Goal: Task Accomplishment & Management: Manage account settings

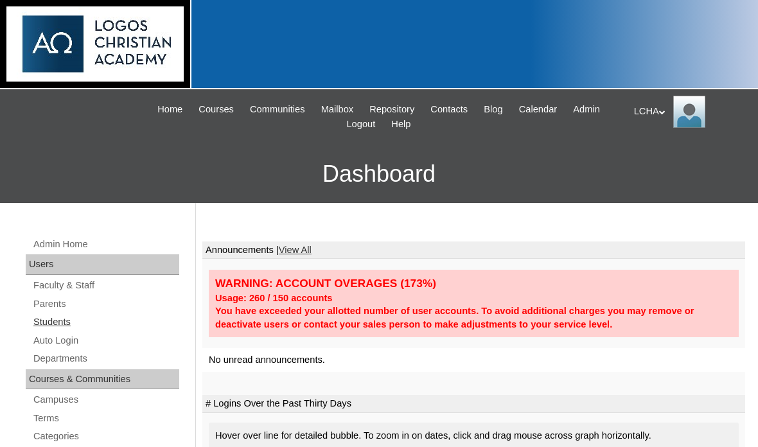
click at [67, 321] on link "Students" at bounding box center [105, 322] width 147 height 16
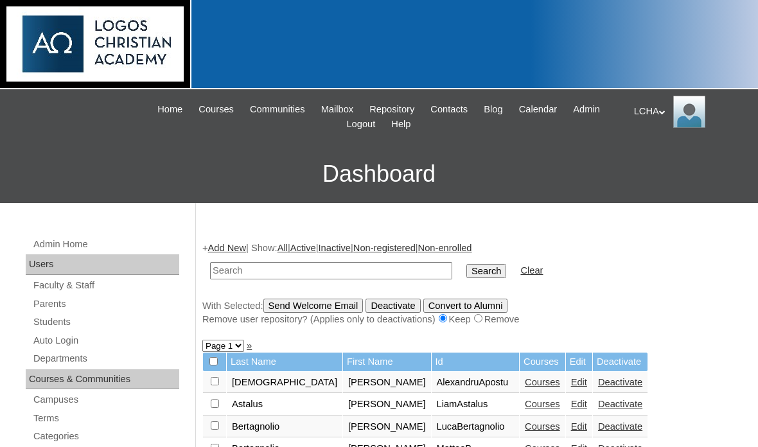
click at [312, 276] on input "text" at bounding box center [331, 270] width 242 height 17
type input "Test"
click at [466, 268] on input "Search" at bounding box center [486, 271] width 40 height 14
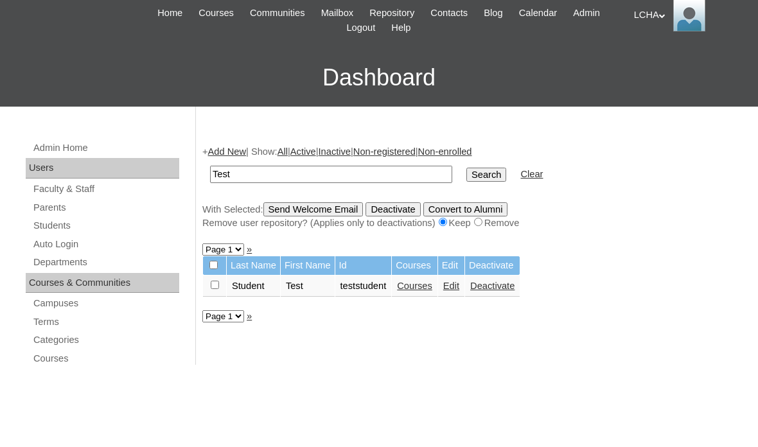
scroll to position [23, 0]
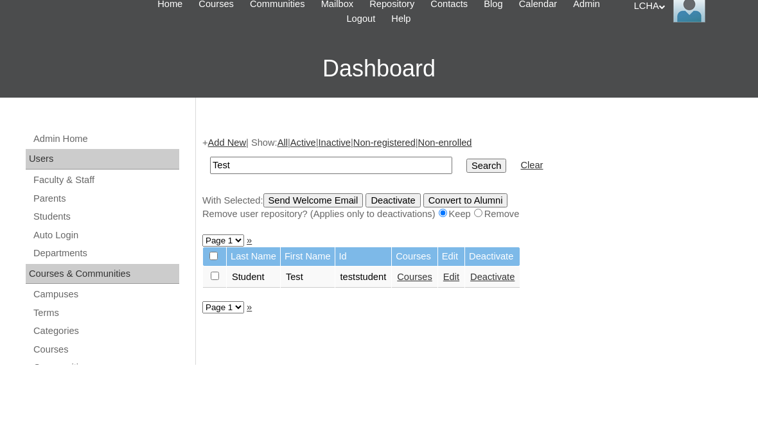
click at [432, 354] on link "Courses" at bounding box center [414, 359] width 35 height 10
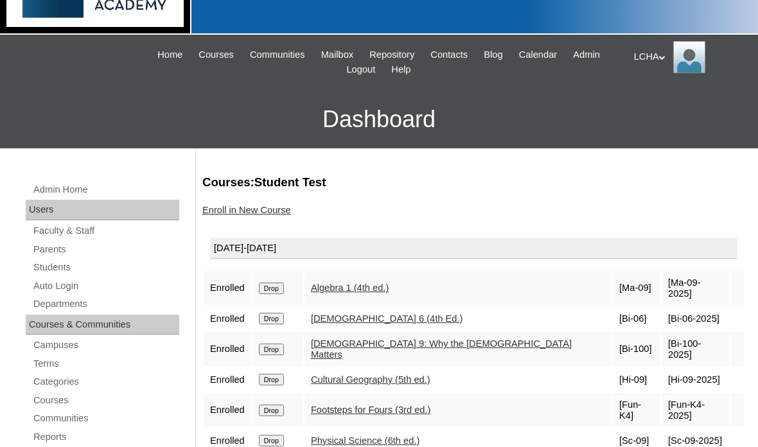
scroll to position [68, 0]
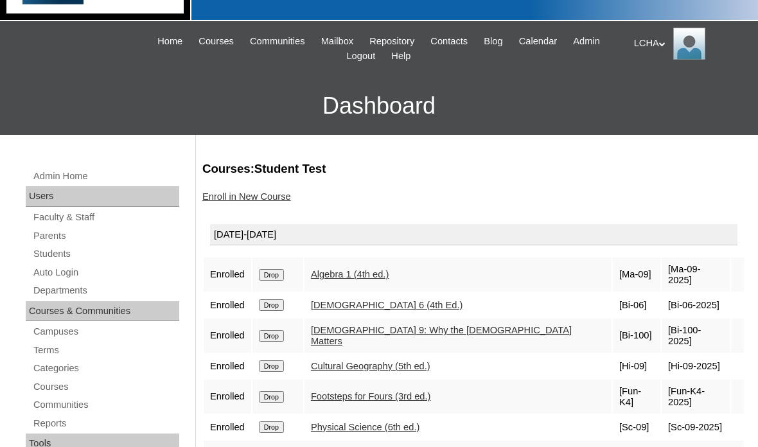
click at [271, 200] on link "Enroll in New Course" at bounding box center [246, 196] width 89 height 10
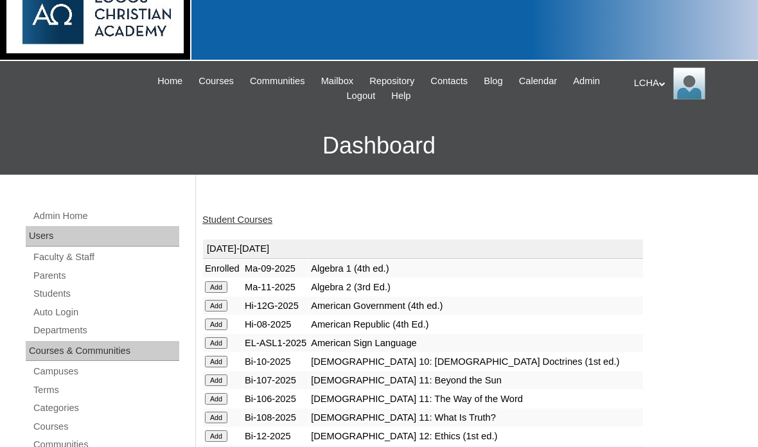
scroll to position [29, 0]
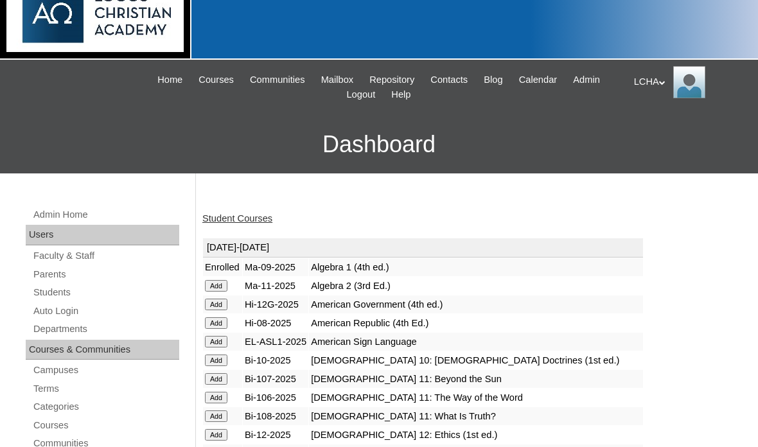
click at [223, 282] on input "Add" at bounding box center [216, 287] width 22 height 12
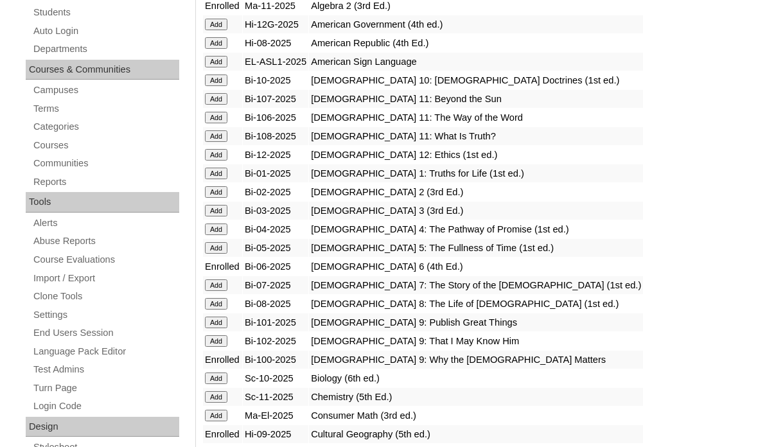
scroll to position [310, 0]
click at [221, 378] on input "Add" at bounding box center [216, 378] width 22 height 12
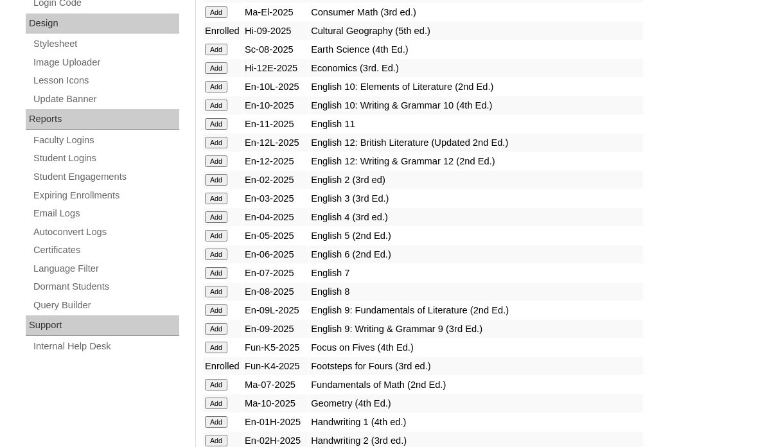
scroll to position [712, 0]
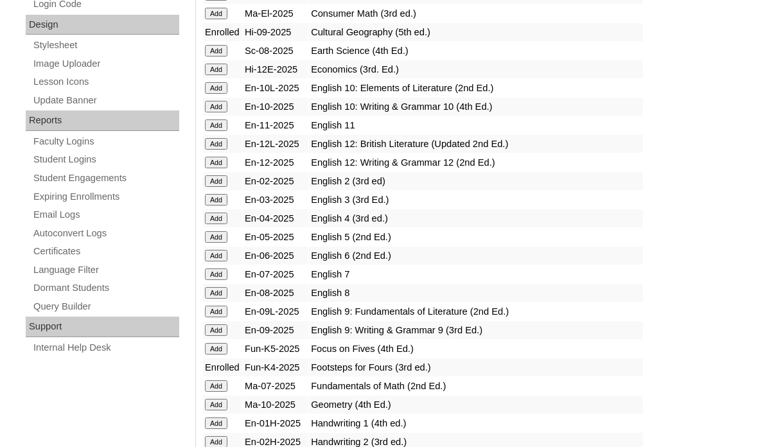
click at [222, 101] on input "Add" at bounding box center [216, 107] width 22 height 12
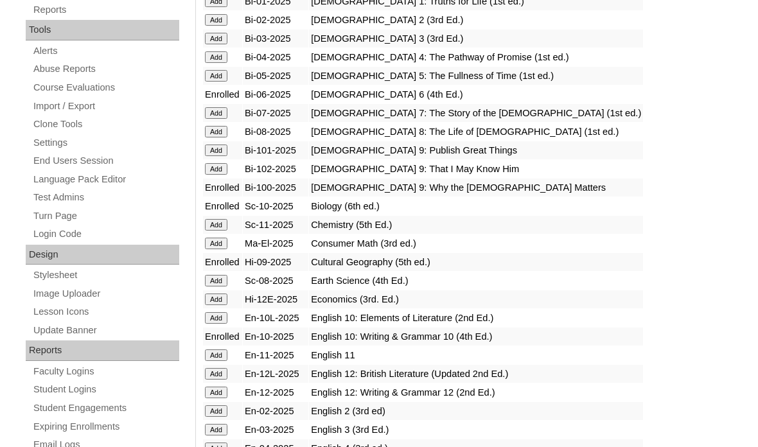
scroll to position [482, 0]
click at [225, 317] on input "Add" at bounding box center [216, 318] width 22 height 12
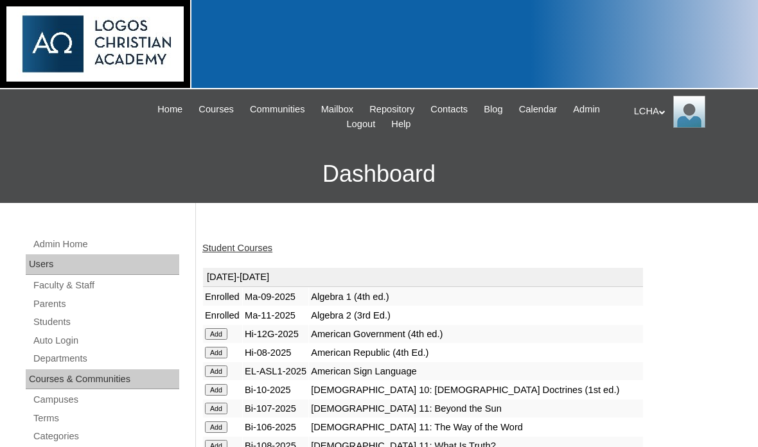
click at [266, 252] on link "Student Courses" at bounding box center [237, 248] width 70 height 10
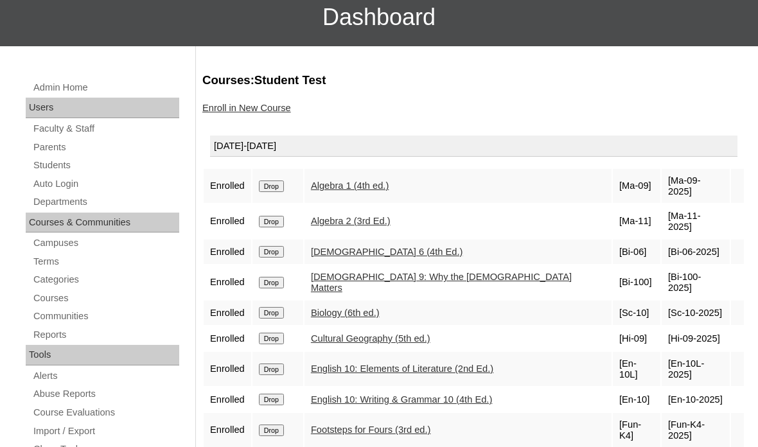
scroll to position [157, 0]
click at [284, 180] on input "Drop" at bounding box center [271, 186] width 25 height 12
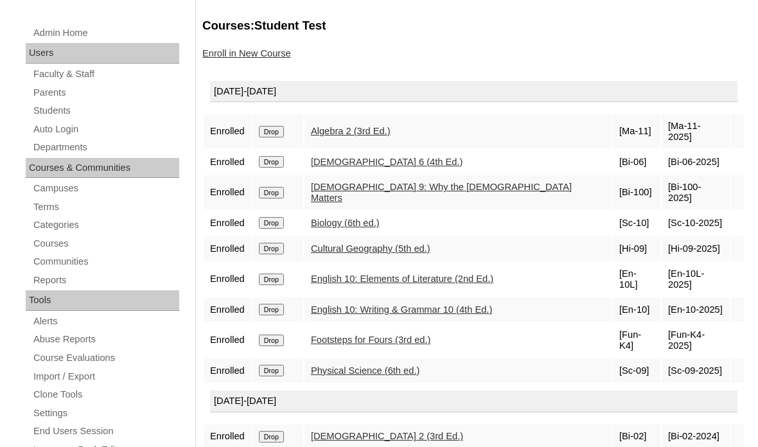
scroll to position [212, 0]
click at [283, 242] on input "Drop" at bounding box center [271, 248] width 25 height 12
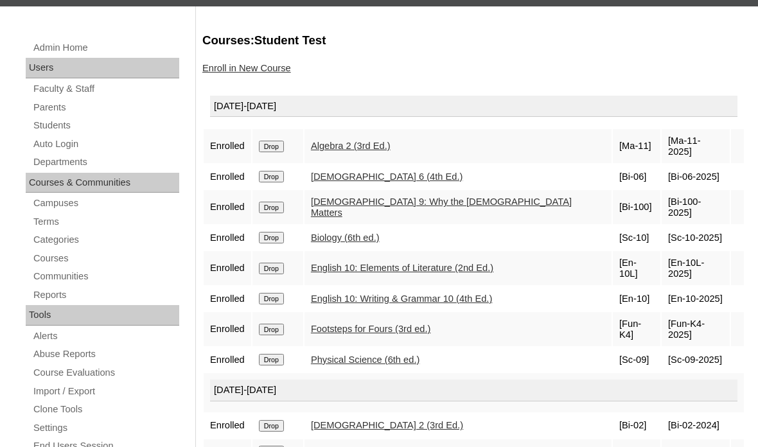
scroll to position [199, 0]
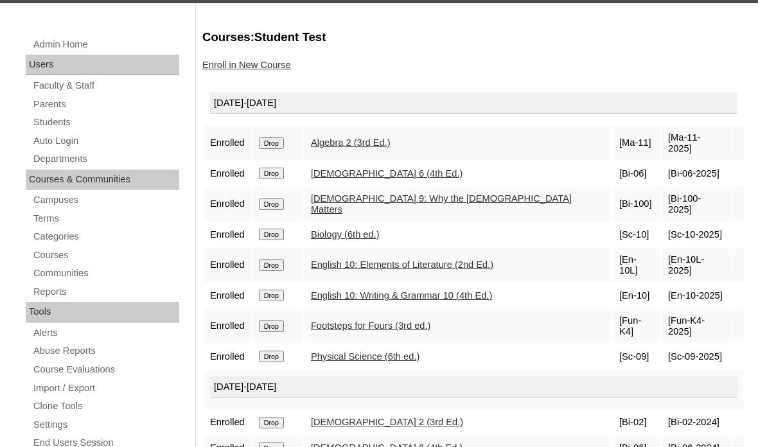
click at [284, 321] on input "Drop" at bounding box center [271, 327] width 25 height 12
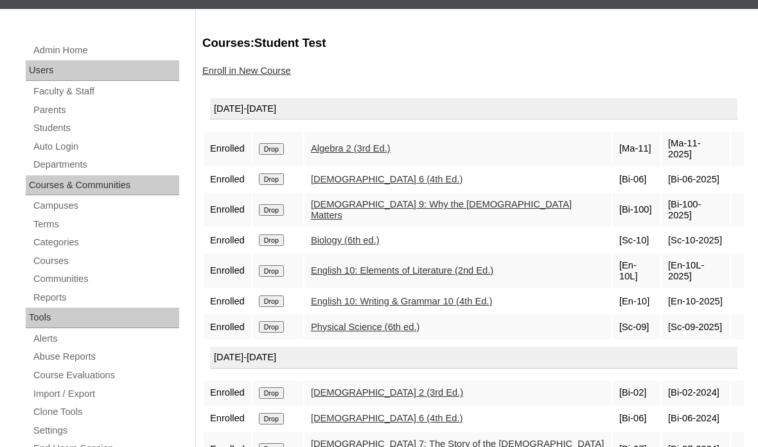
scroll to position [220, 0]
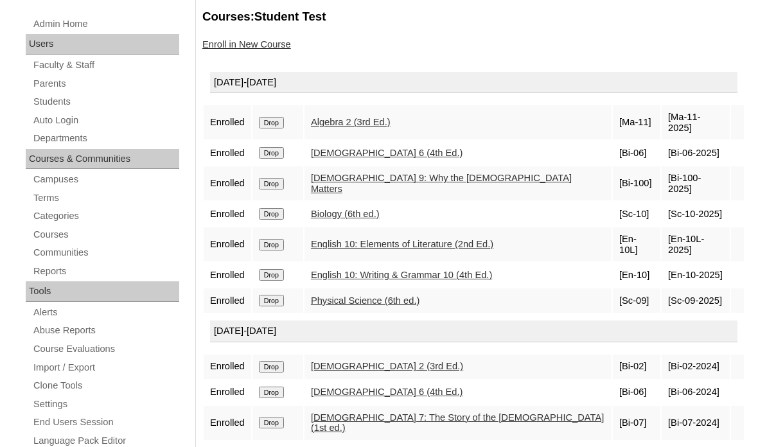
click at [282, 295] on input "Drop" at bounding box center [271, 301] width 25 height 12
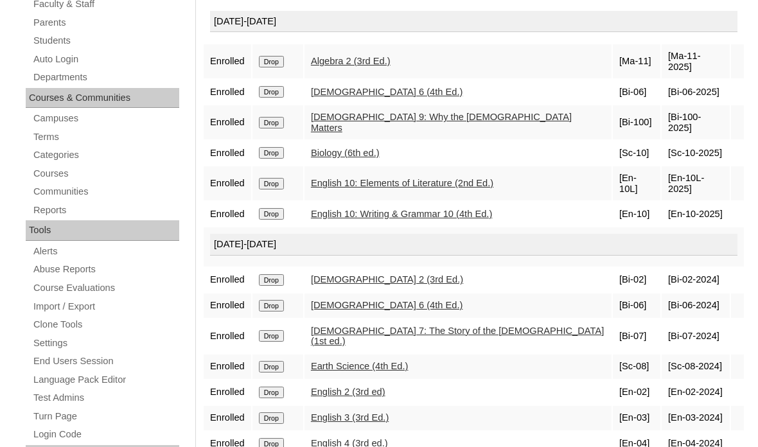
scroll to position [290, 0]
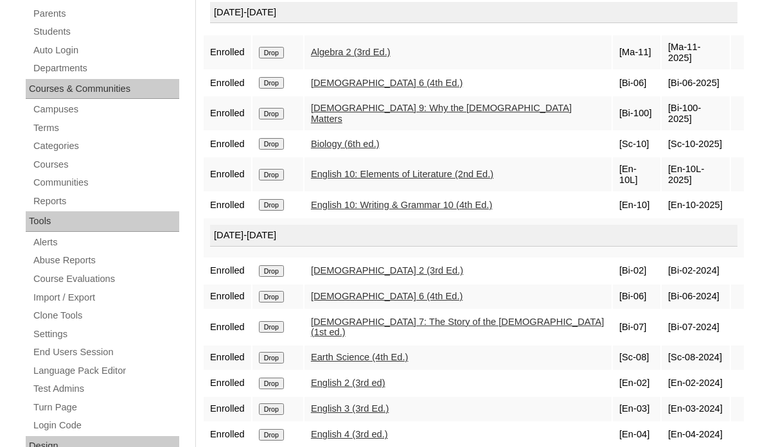
click at [281, 265] on input "Drop" at bounding box center [271, 271] width 25 height 12
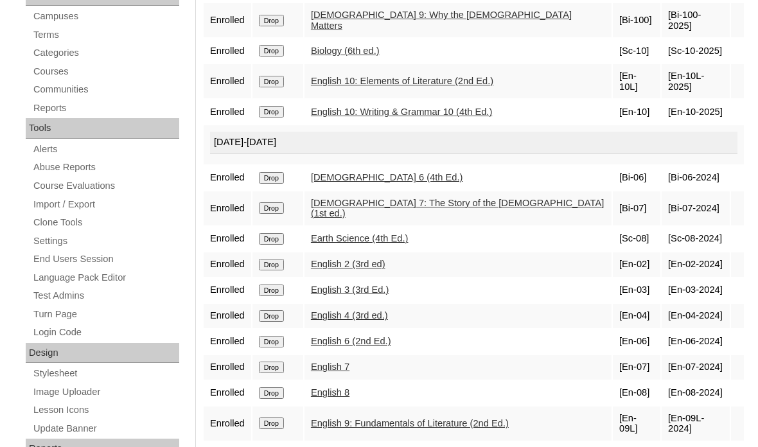
scroll to position [385, 0]
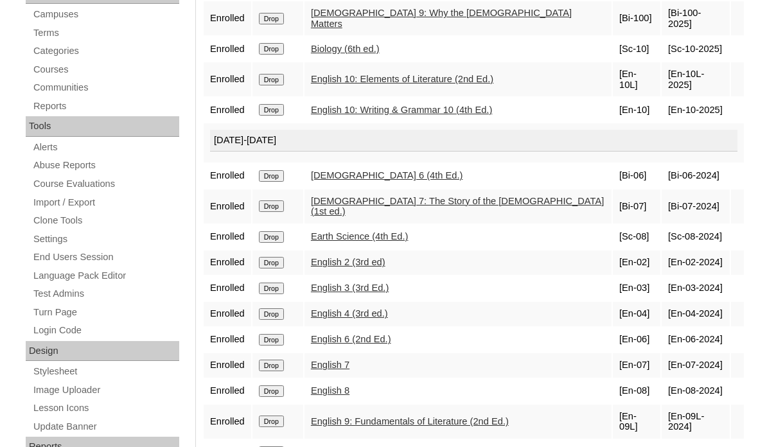
click at [282, 258] on input "Drop" at bounding box center [271, 264] width 25 height 12
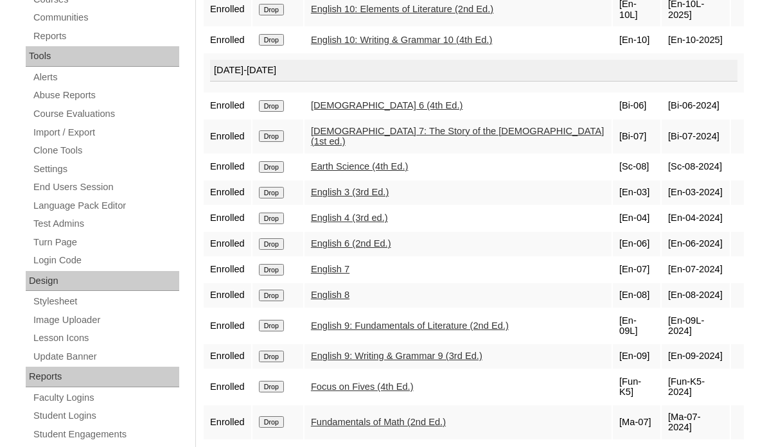
scroll to position [456, 0]
click at [284, 319] on input "Drop" at bounding box center [271, 325] width 25 height 12
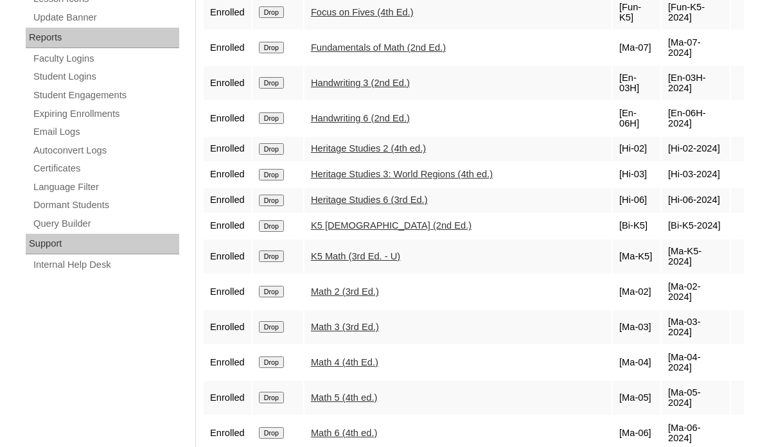
scroll to position [817, 0]
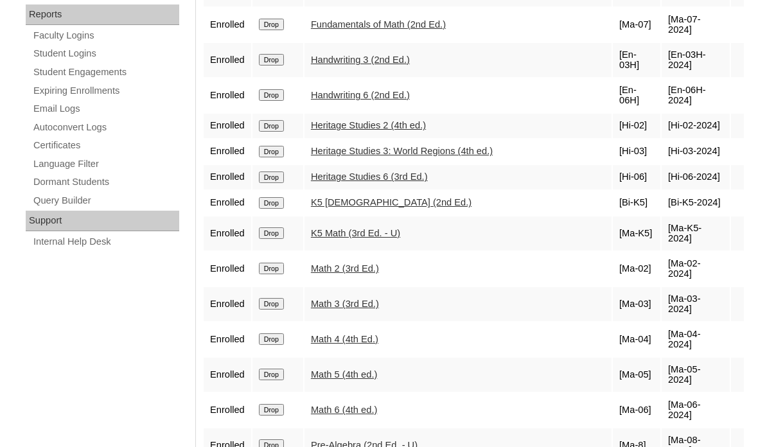
click at [279, 299] on input "Drop" at bounding box center [271, 305] width 25 height 12
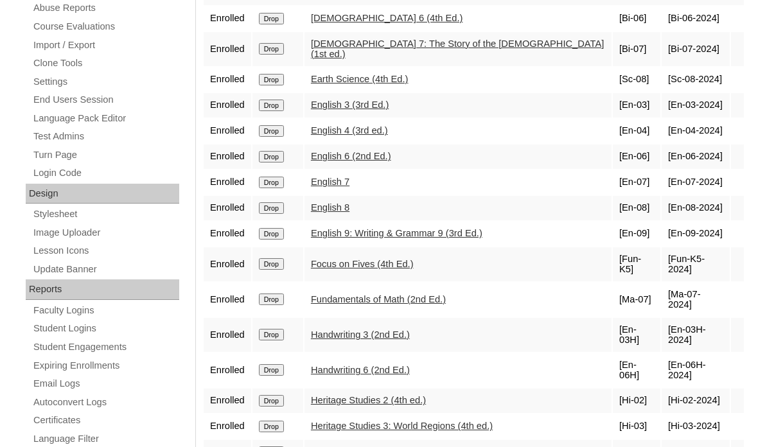
scroll to position [545, 0]
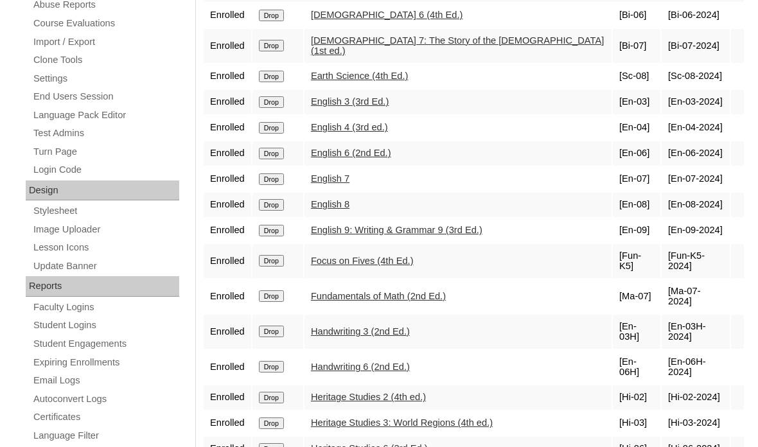
click at [283, 326] on input "Drop" at bounding box center [271, 332] width 25 height 12
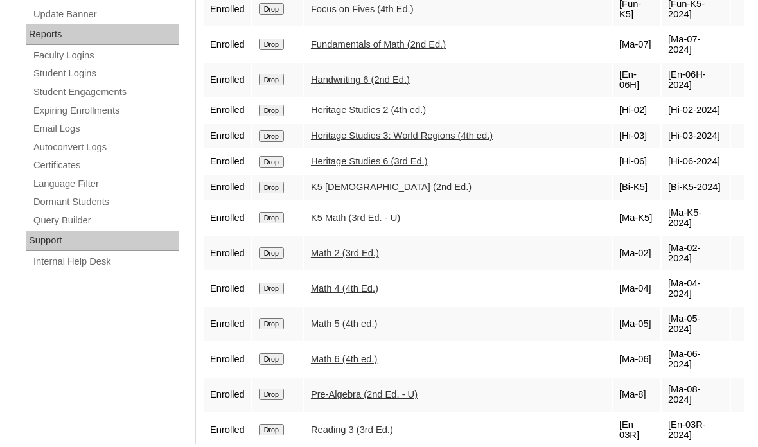
scroll to position [847, 0]
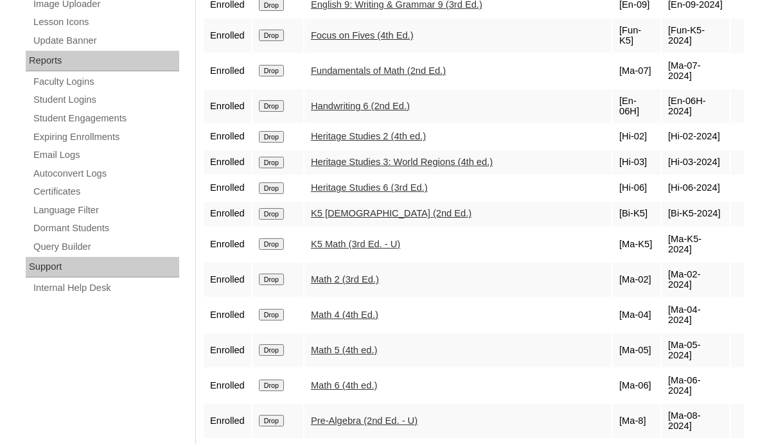
scroll to position [820, 0]
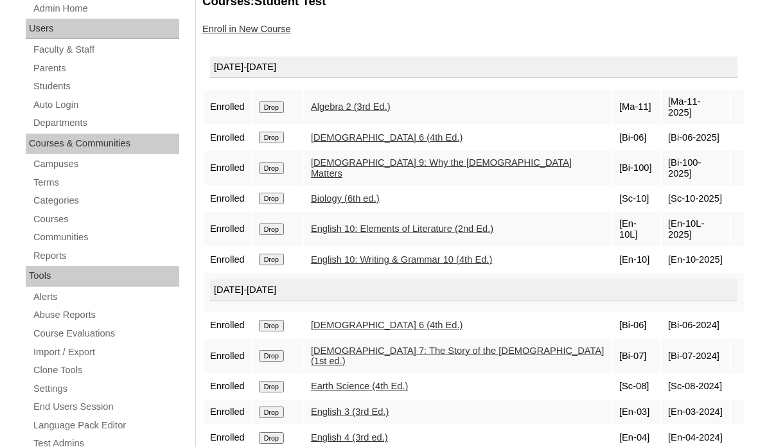
scroll to position [236, 0]
click at [282, 163] on input "Drop" at bounding box center [271, 169] width 25 height 12
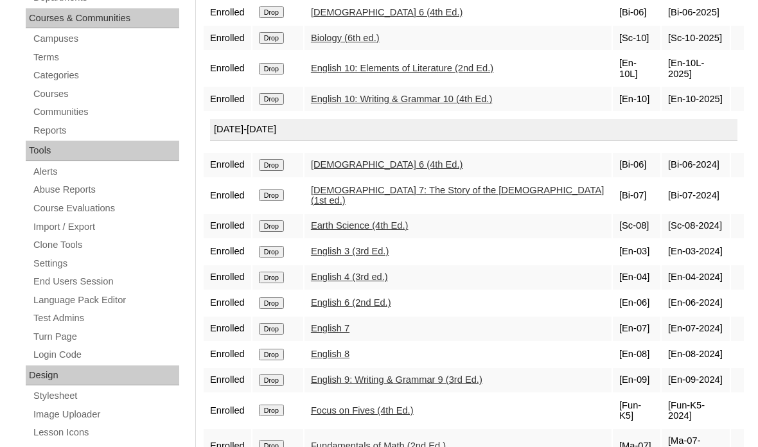
scroll to position [361, 0]
click at [284, 374] on input "Drop" at bounding box center [271, 380] width 25 height 12
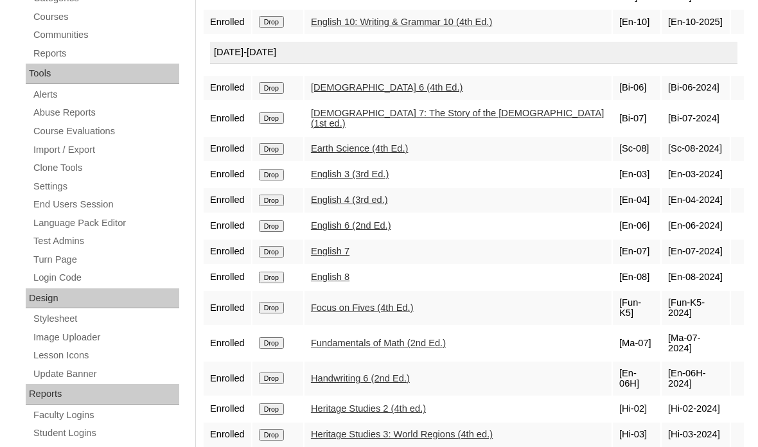
scroll to position [440, 0]
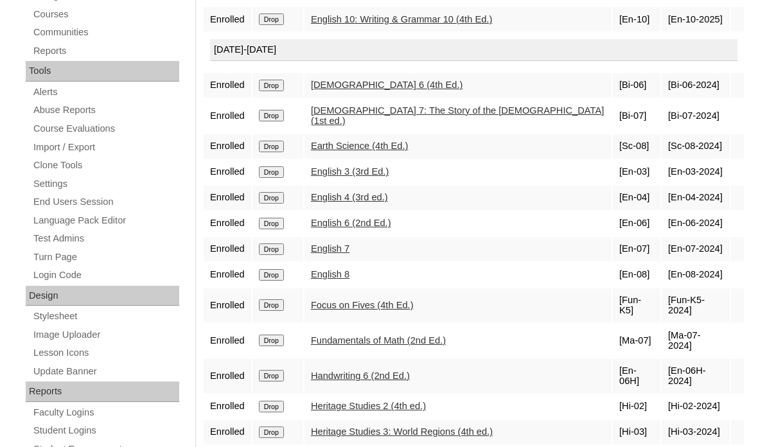
click at [284, 193] on input "Drop" at bounding box center [271, 199] width 25 height 12
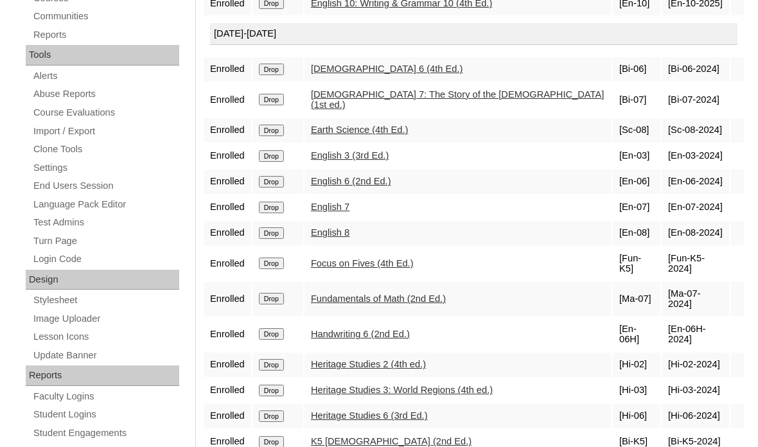
scroll to position [466, 0]
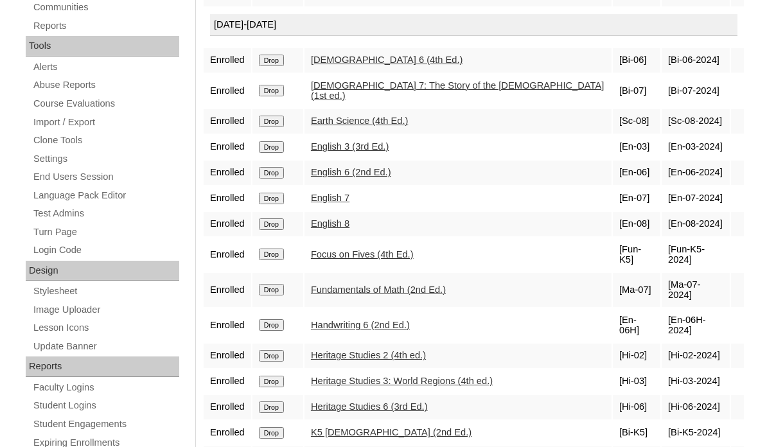
click at [284, 141] on input "Drop" at bounding box center [271, 147] width 25 height 12
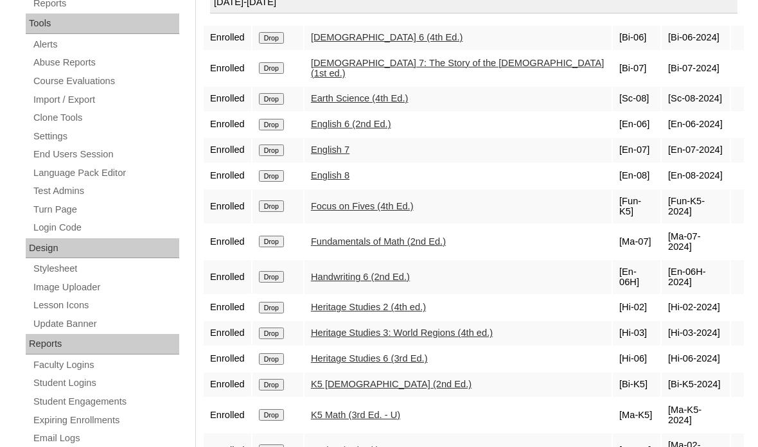
scroll to position [489, 0]
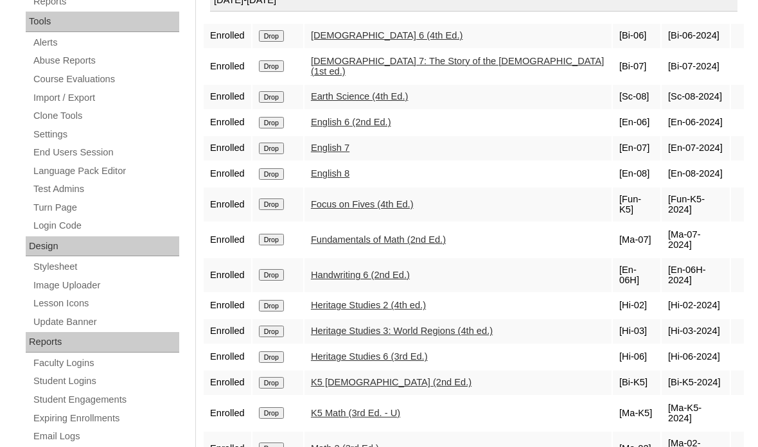
click at [280, 301] on input "Drop" at bounding box center [271, 307] width 25 height 12
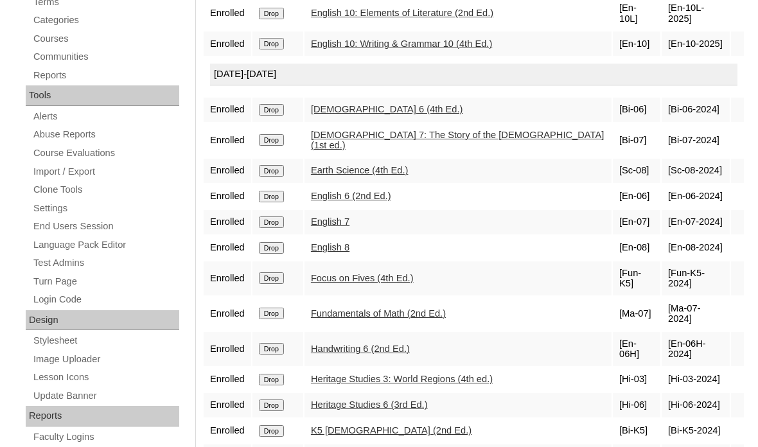
scroll to position [398, 0]
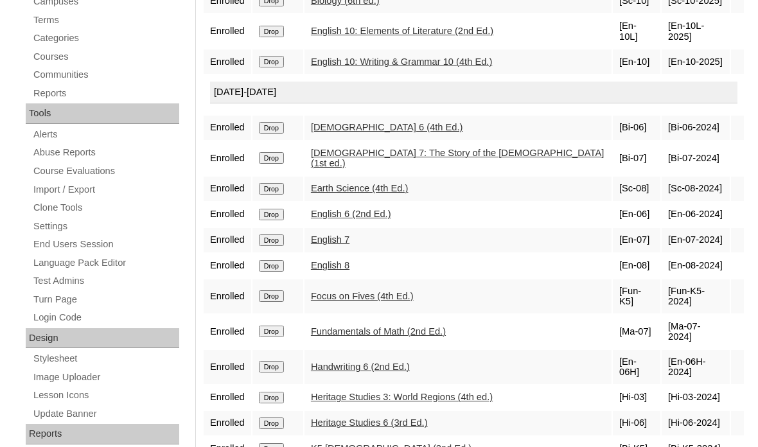
click at [284, 392] on input "Drop" at bounding box center [271, 398] width 25 height 12
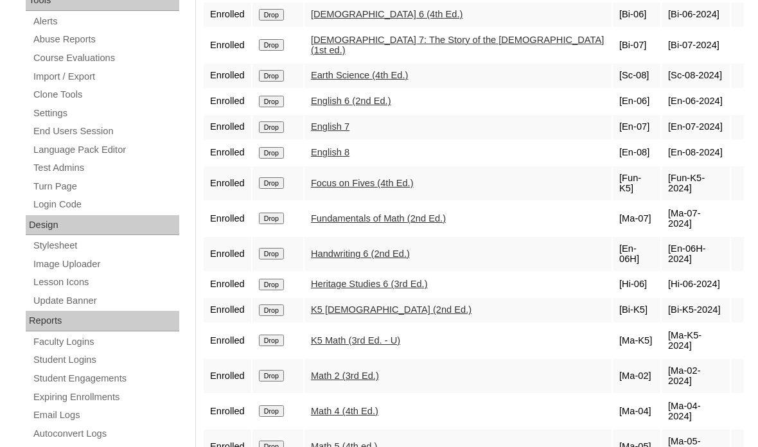
scroll to position [510, 0]
click at [283, 306] on input "Drop" at bounding box center [271, 312] width 25 height 12
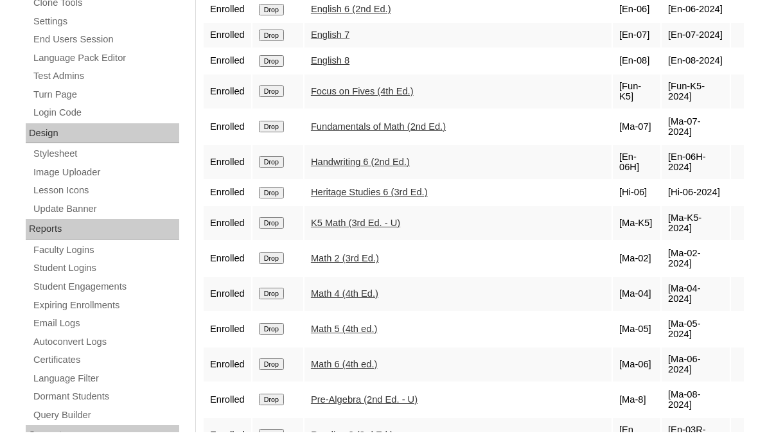
scroll to position [640, 0]
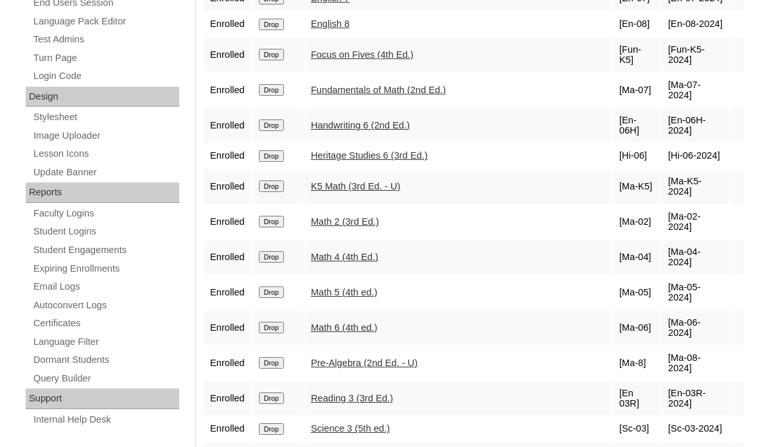
click at [284, 251] on input "Drop" at bounding box center [271, 257] width 25 height 12
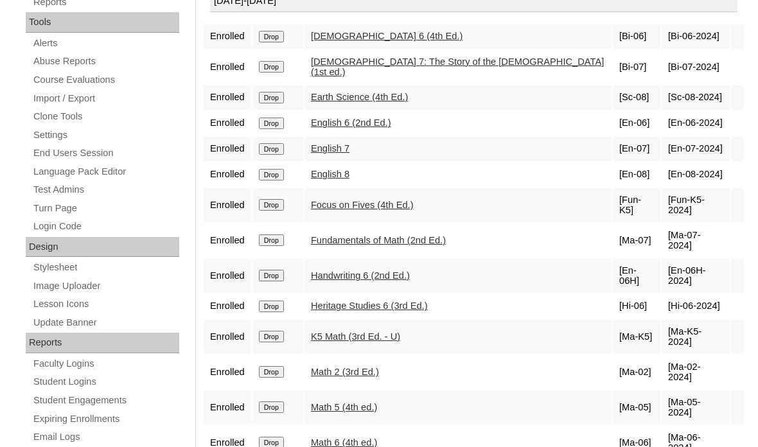
scroll to position [480, 0]
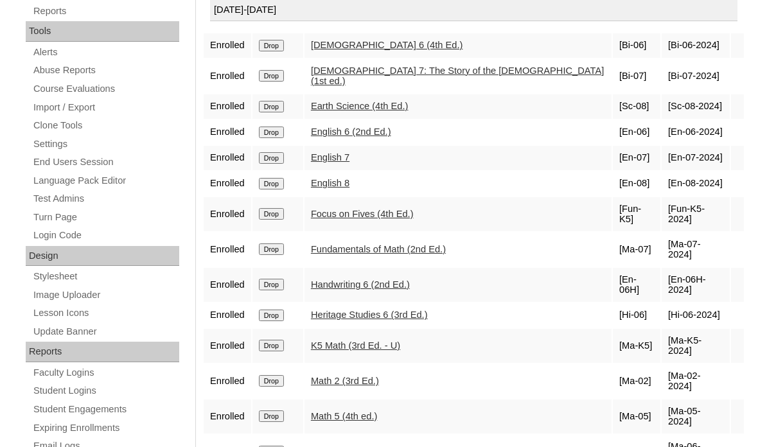
click at [272, 243] on input "Drop" at bounding box center [271, 249] width 25 height 12
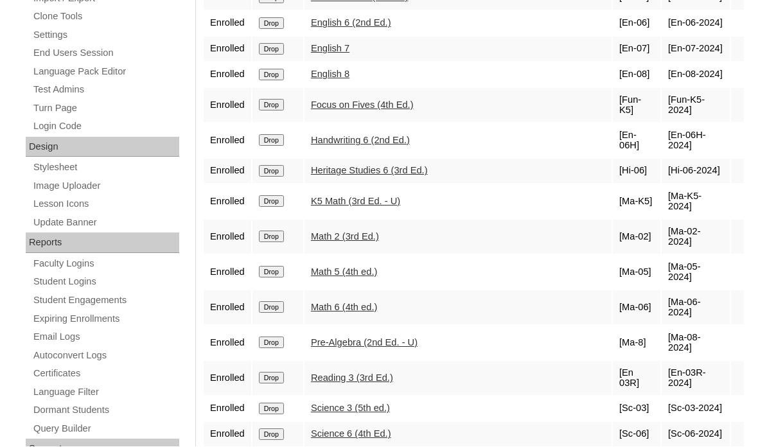
scroll to position [586, 0]
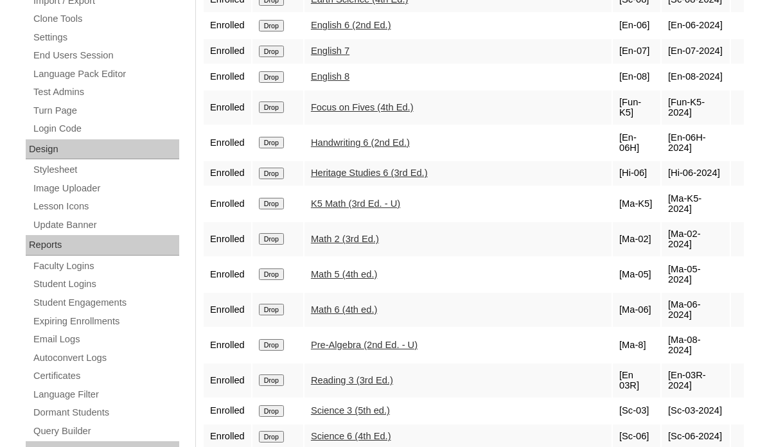
click at [284, 406] on input "Drop" at bounding box center [271, 412] width 25 height 12
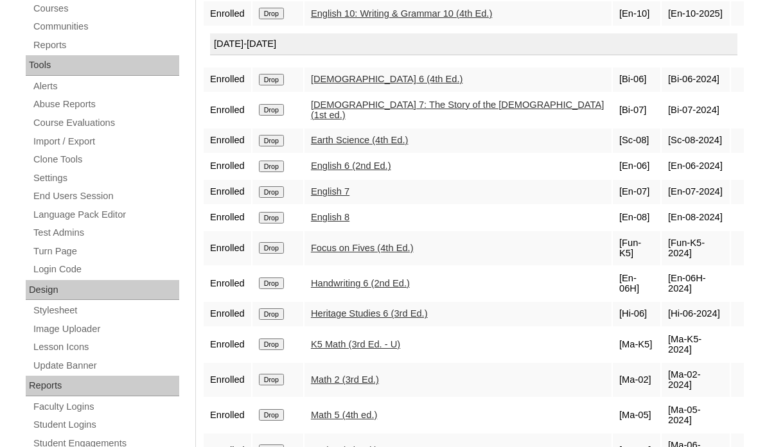
scroll to position [540, 0]
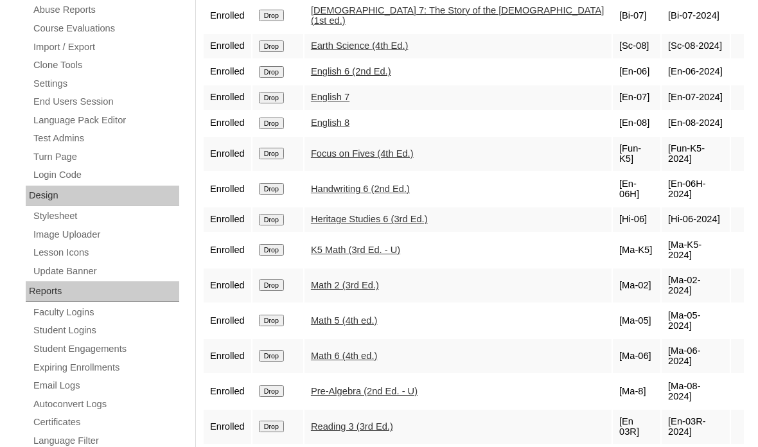
click at [284, 280] on input "Drop" at bounding box center [271, 286] width 25 height 12
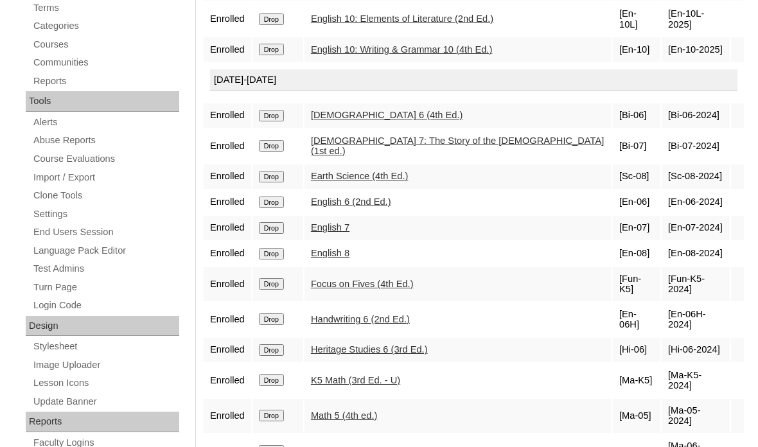
scroll to position [401, 0]
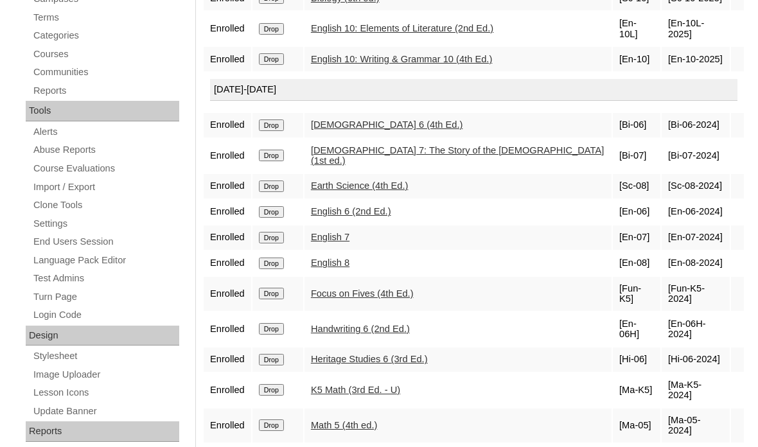
click at [284, 384] on input "Drop" at bounding box center [271, 390] width 25 height 12
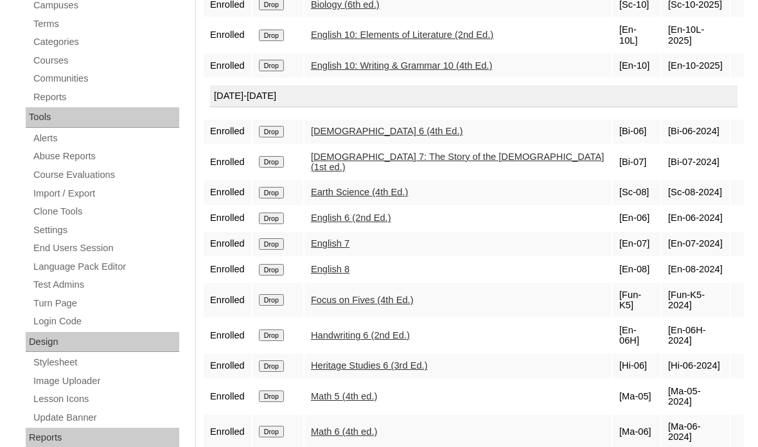
scroll to position [394, 0]
click at [284, 330] on input "Drop" at bounding box center [271, 336] width 25 height 12
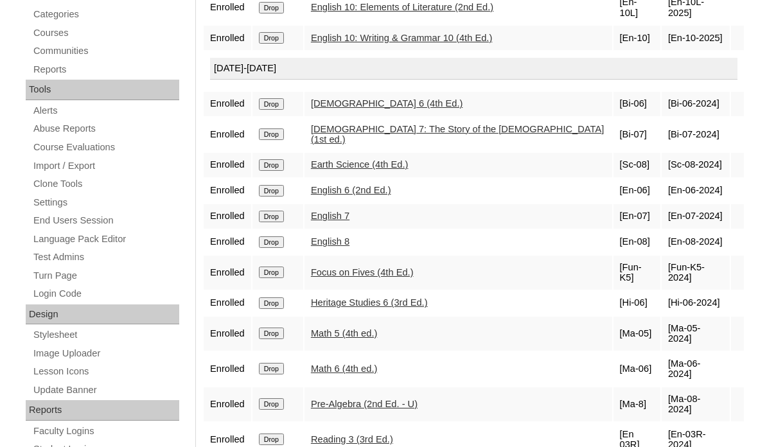
scroll to position [422, 0]
click at [284, 328] on input "Drop" at bounding box center [271, 334] width 25 height 12
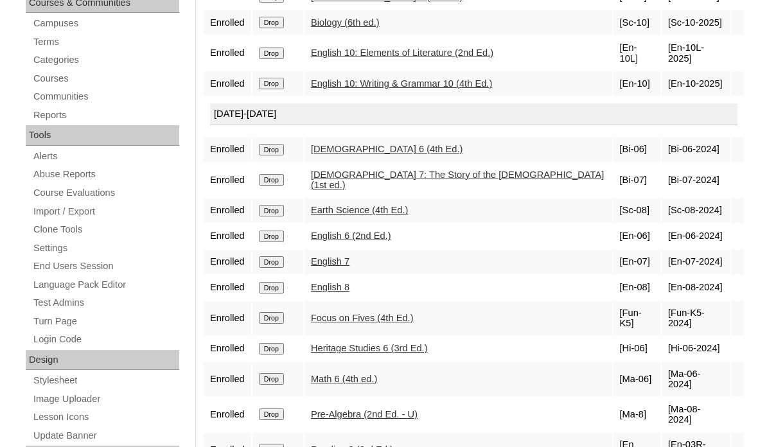
scroll to position [378, 0]
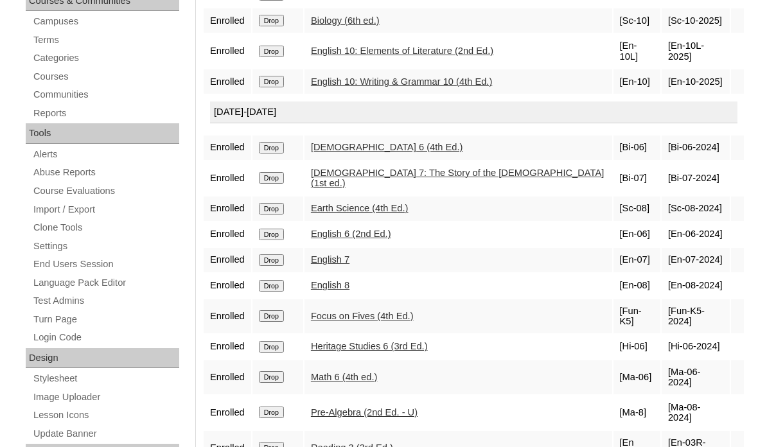
click at [284, 407] on input "Drop" at bounding box center [271, 413] width 25 height 12
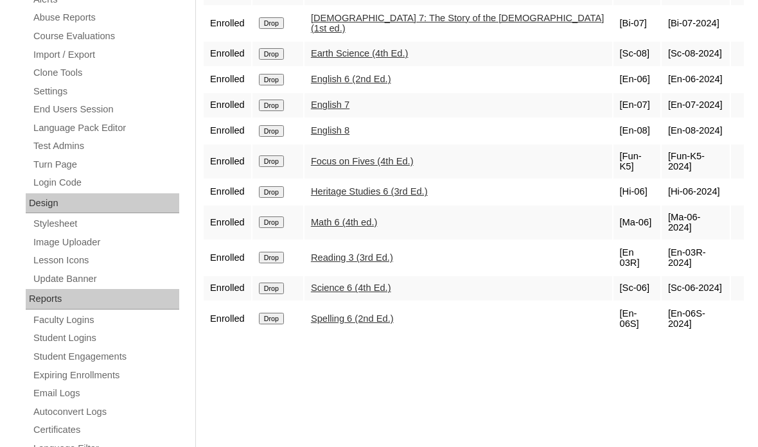
scroll to position [552, 0]
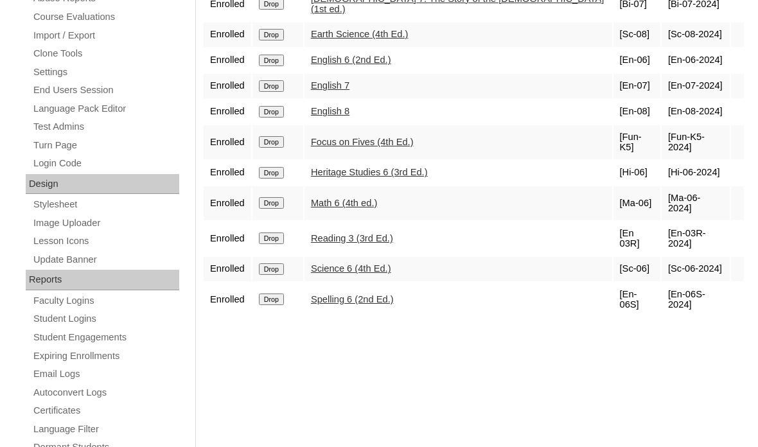
click at [284, 294] on input "Drop" at bounding box center [271, 300] width 25 height 12
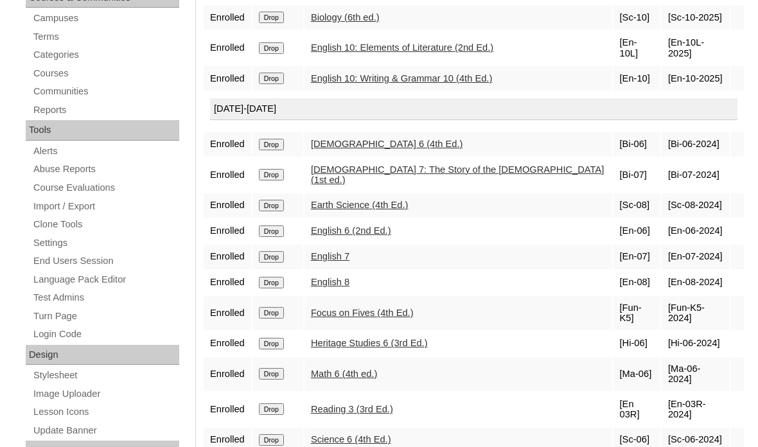
scroll to position [382, 0]
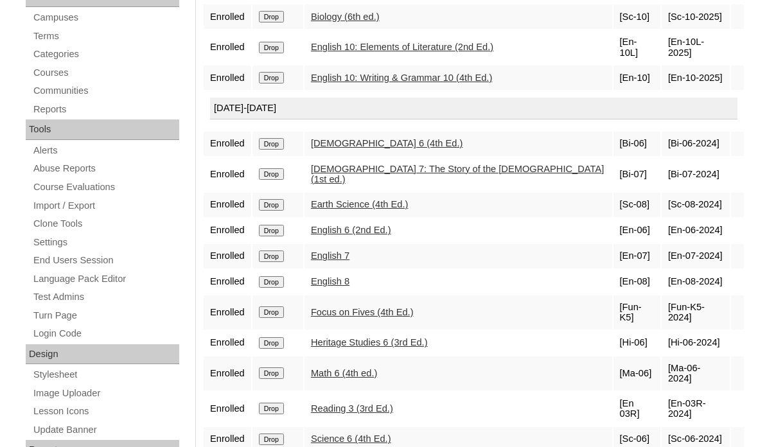
click at [284, 306] on input "Drop" at bounding box center [271, 312] width 25 height 12
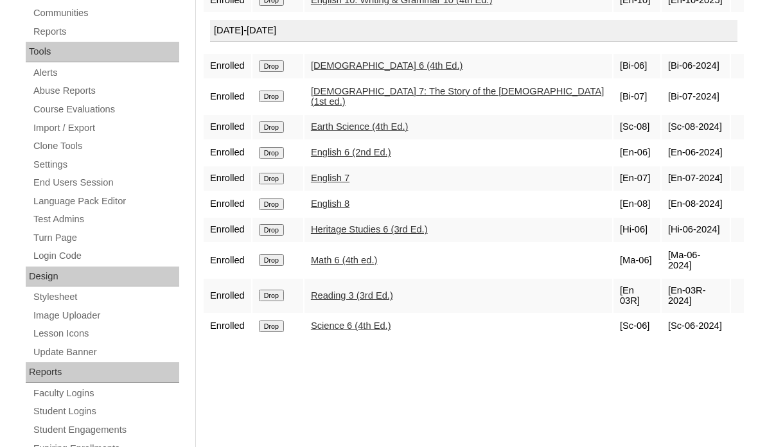
scroll to position [460, 0]
click at [284, 290] on input "Drop" at bounding box center [271, 296] width 25 height 12
